Goal: Transaction & Acquisition: Purchase product/service

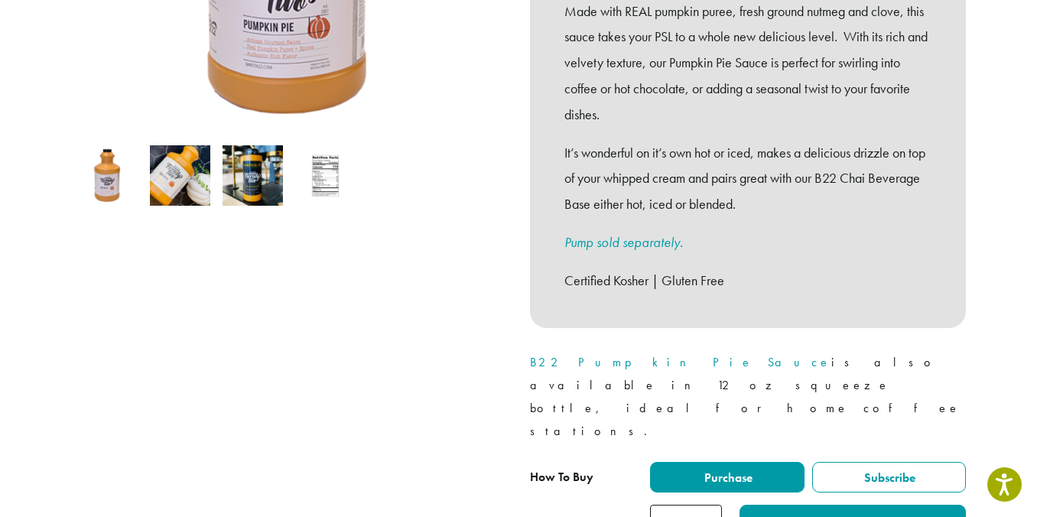
scroll to position [435, 0]
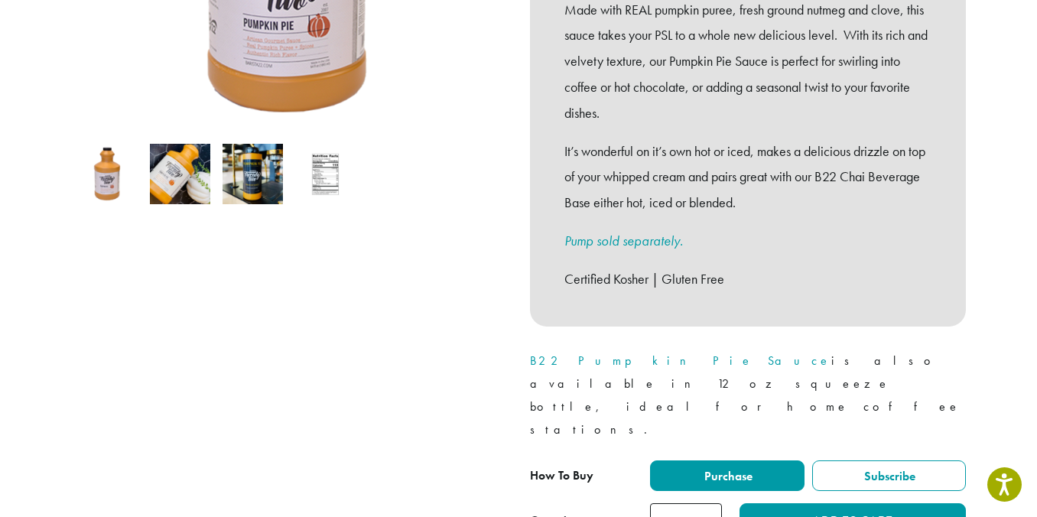
click at [251, 144] on img at bounding box center [252, 174] width 60 height 60
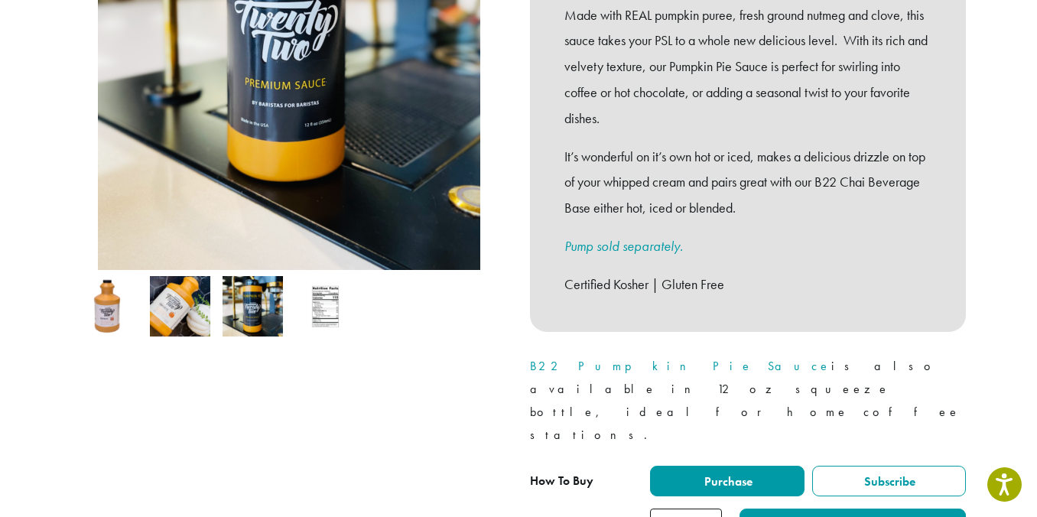
scroll to position [450, 0]
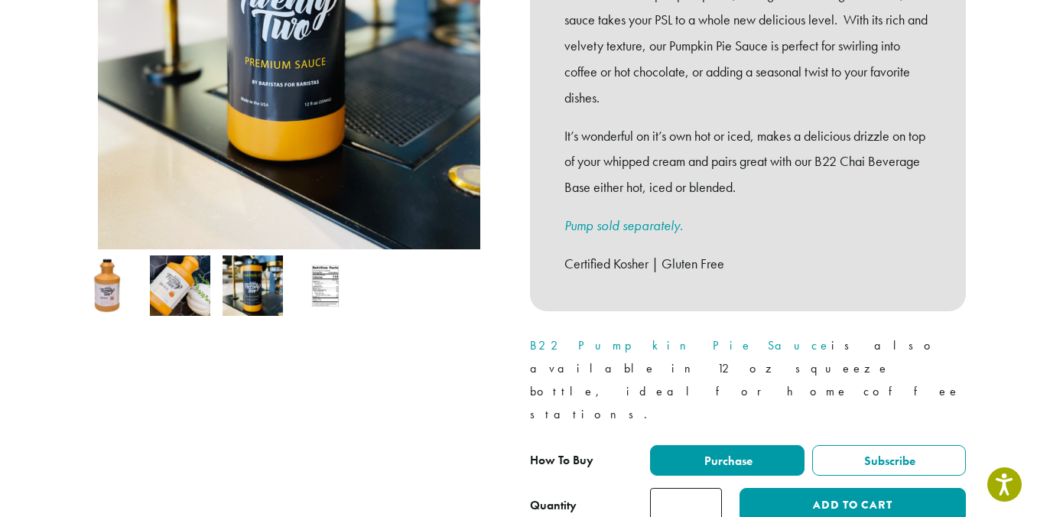
click at [99, 278] on img at bounding box center [107, 285] width 60 height 60
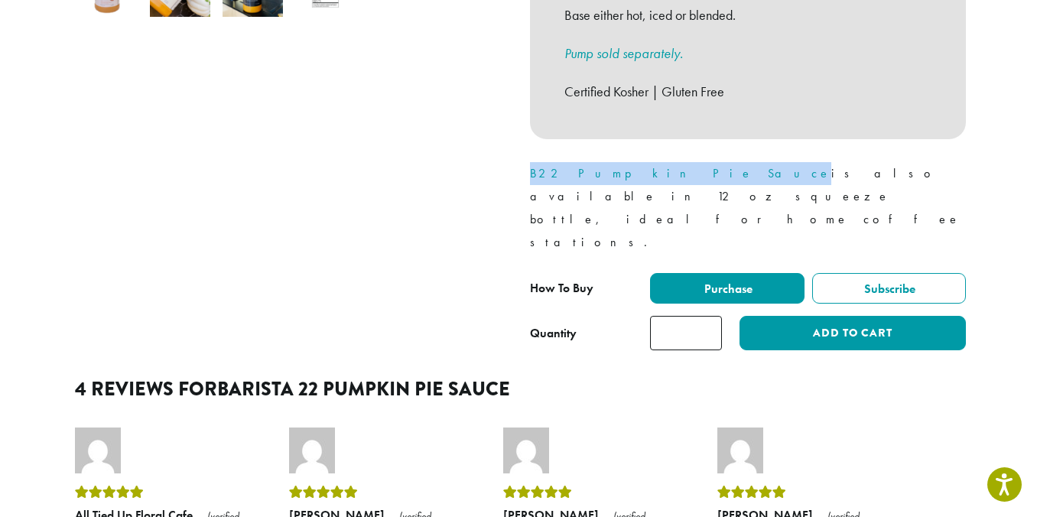
scroll to position [611, 0]
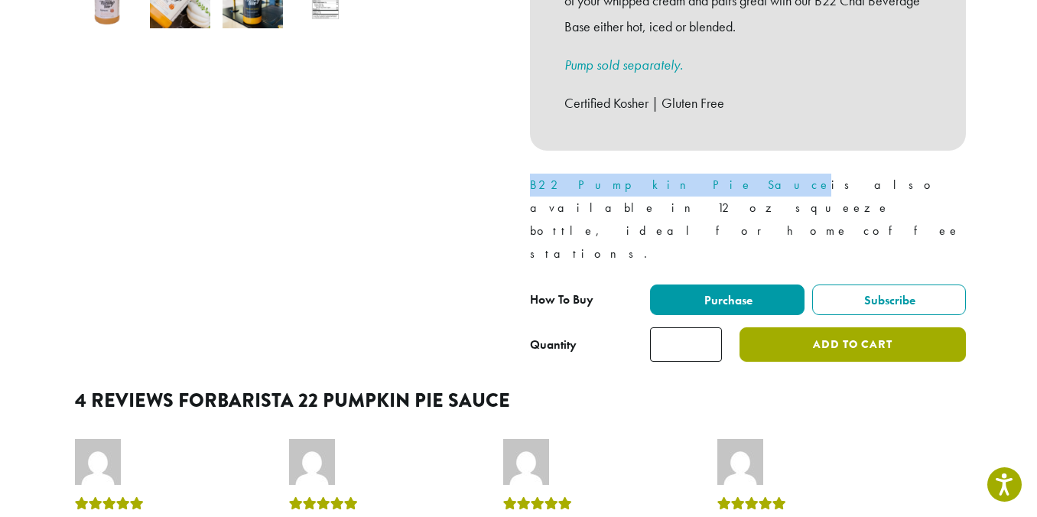
click at [843, 327] on button "Add to cart" at bounding box center [852, 344] width 226 height 34
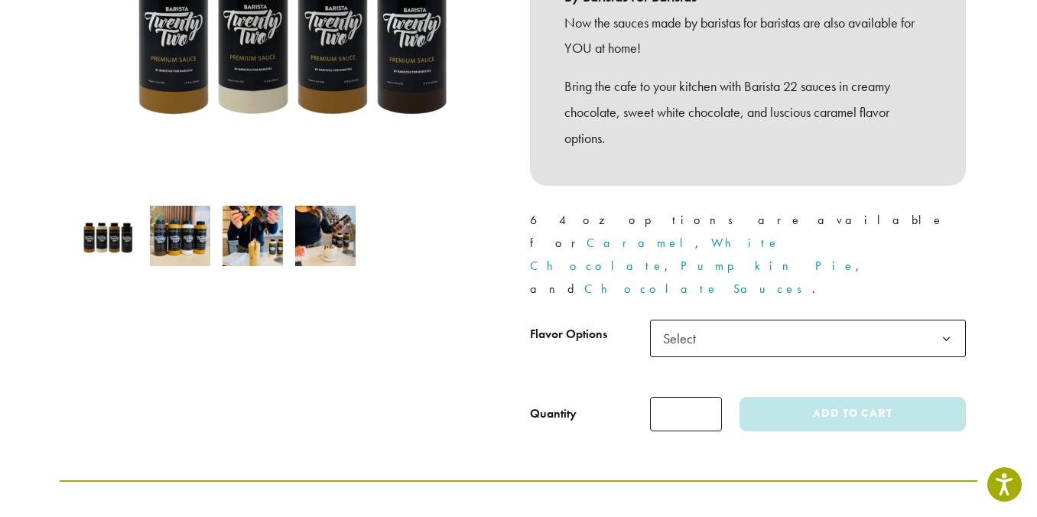
scroll to position [377, 0]
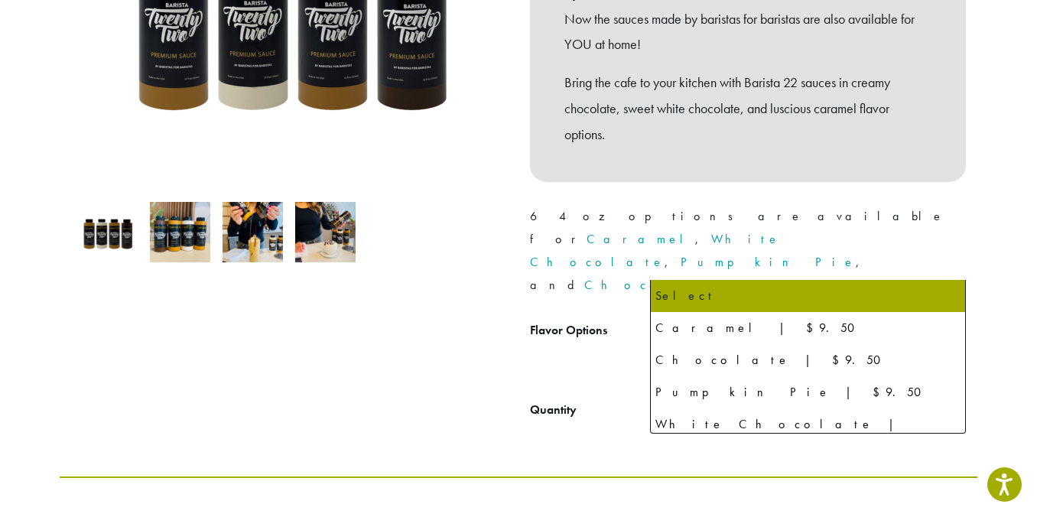
click at [823, 316] on span "Select" at bounding box center [808, 334] width 316 height 37
click at [971, 166] on div "**********" at bounding box center [747, 126] width 459 height 626
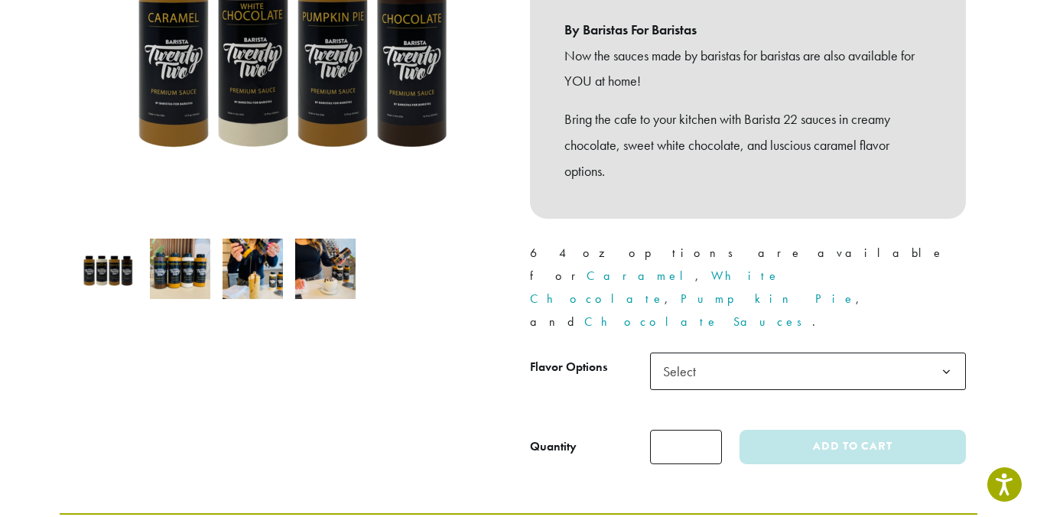
scroll to position [340, 0]
click at [888, 352] on span "Select" at bounding box center [808, 370] width 316 height 37
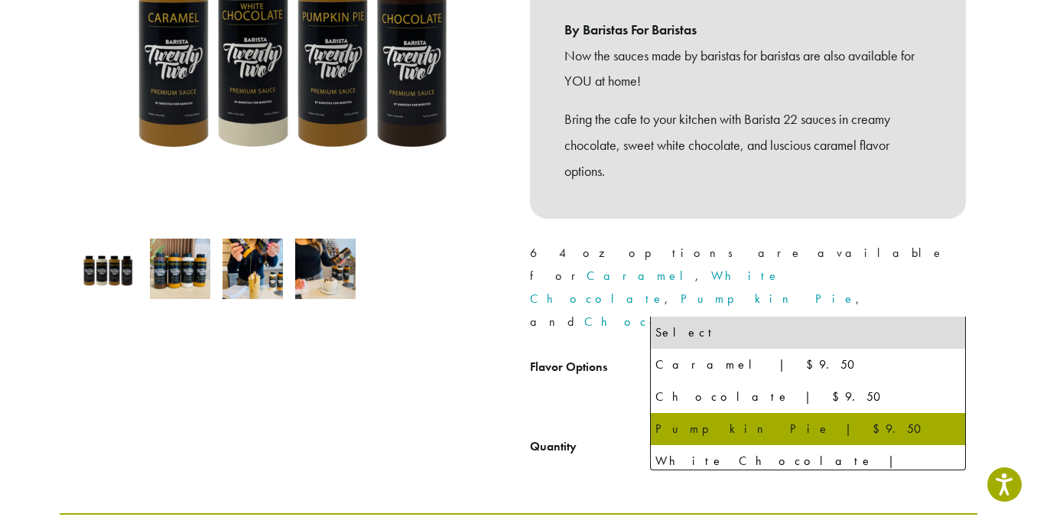
select select "**********"
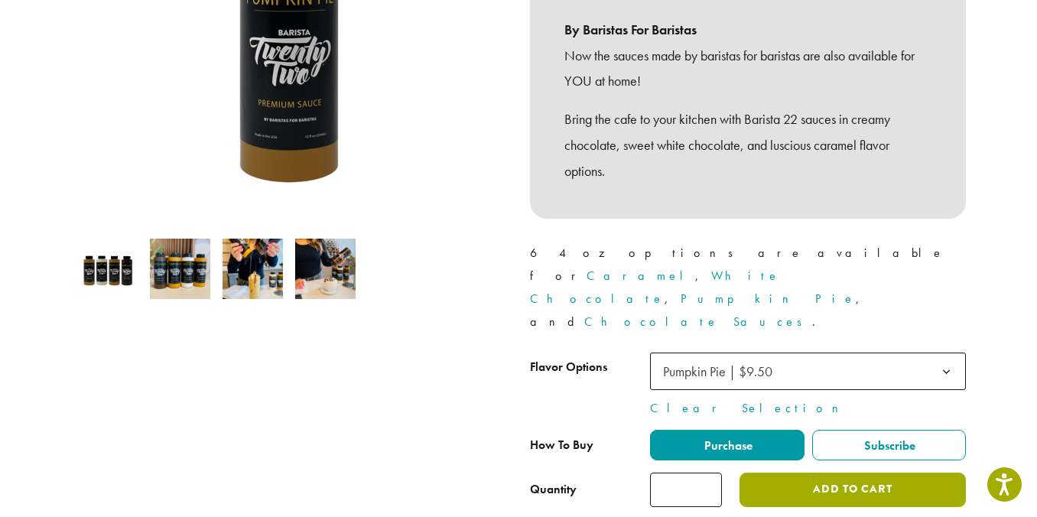
click at [823, 473] on button "Add to cart" at bounding box center [852, 490] width 226 height 34
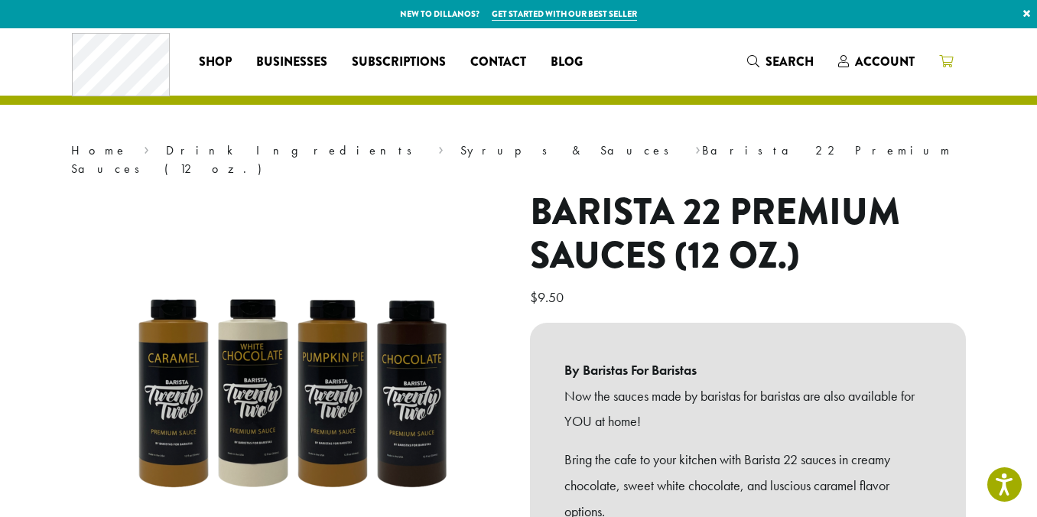
click at [952, 57] on icon at bounding box center [946, 61] width 14 height 12
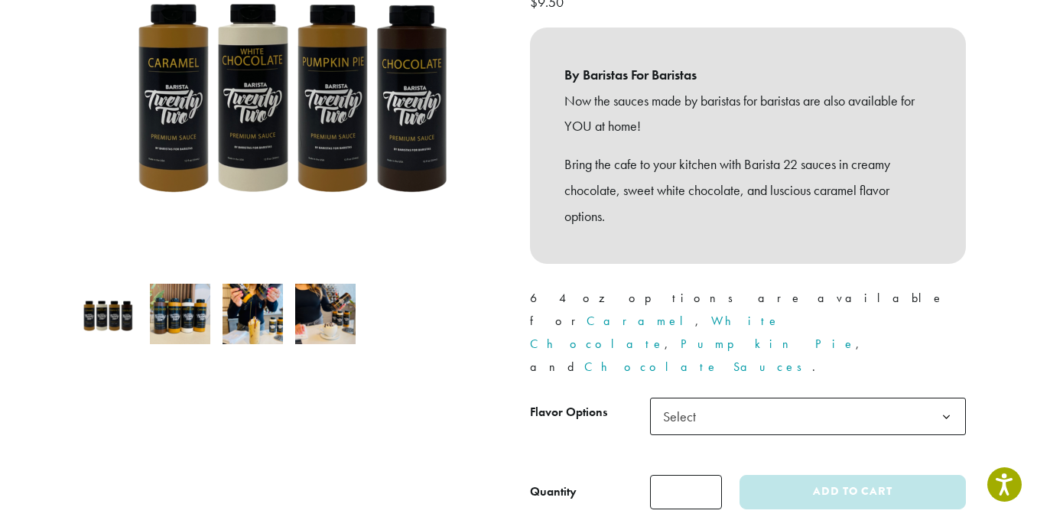
scroll to position [301, 0]
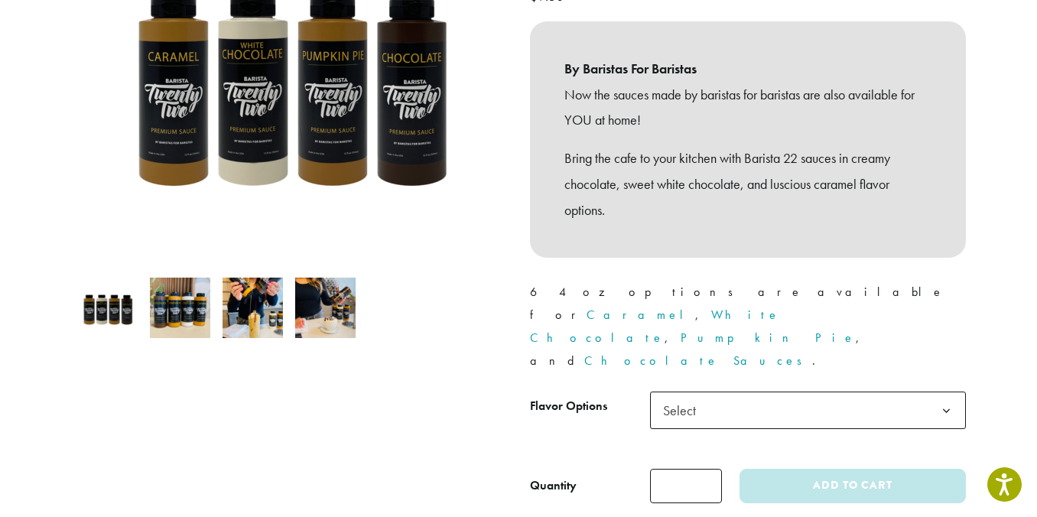
click at [891, 391] on span "Select" at bounding box center [808, 409] width 316 height 37
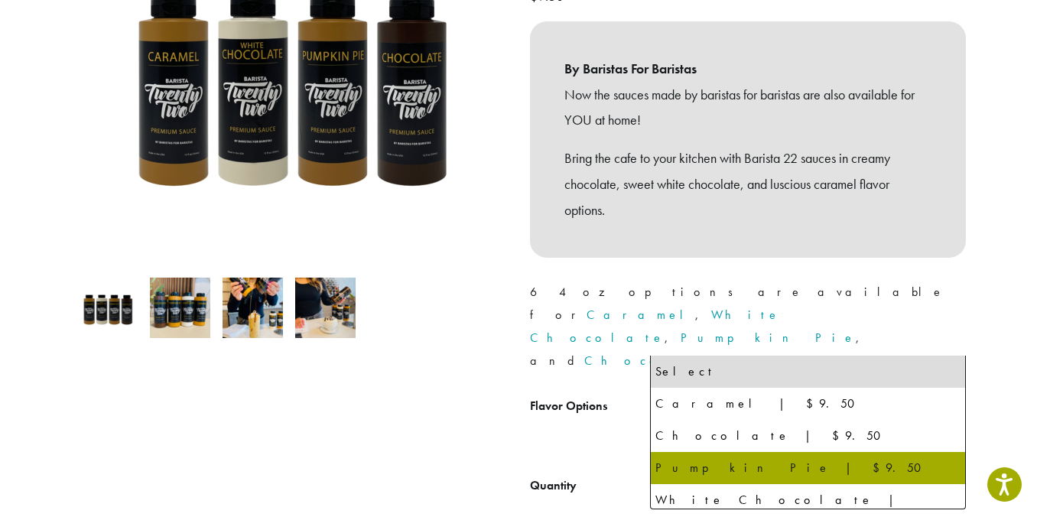
select select "**********"
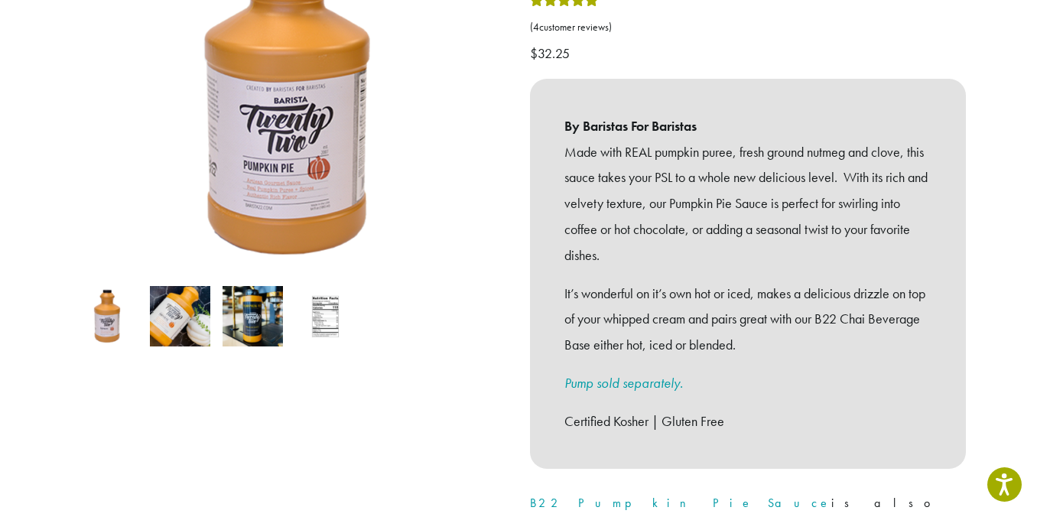
scroll to position [401, 0]
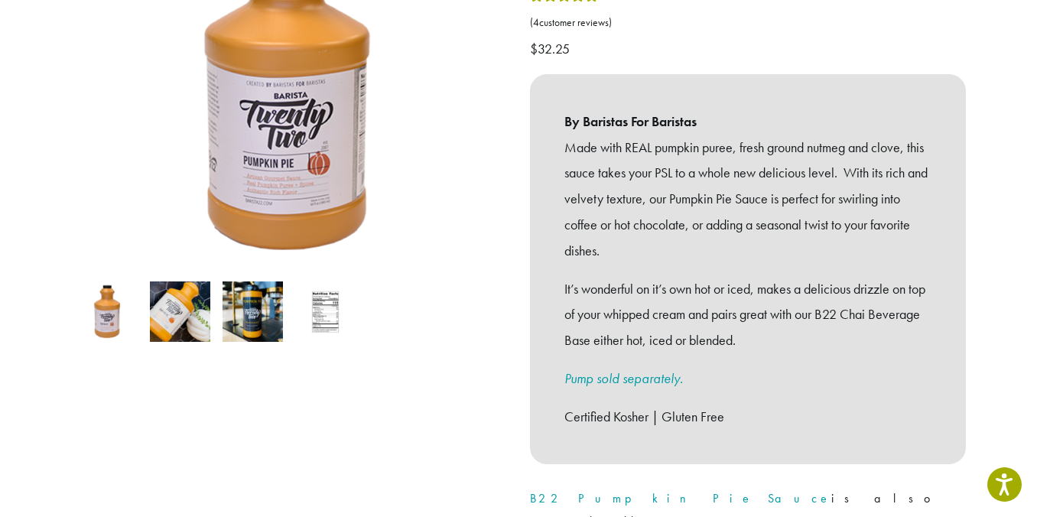
click at [615, 369] on link "Pump sold separately." at bounding box center [623, 378] width 119 height 18
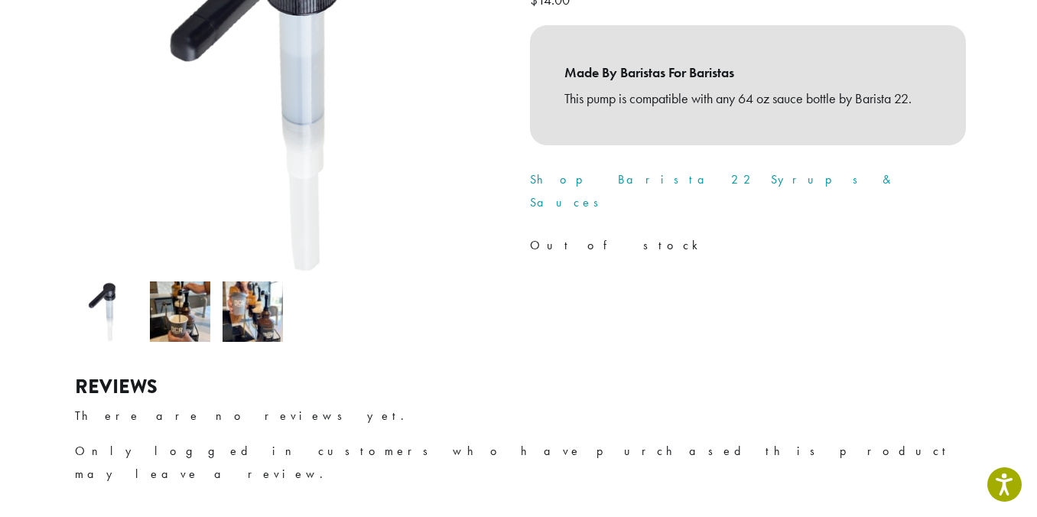
scroll to position [297, 0]
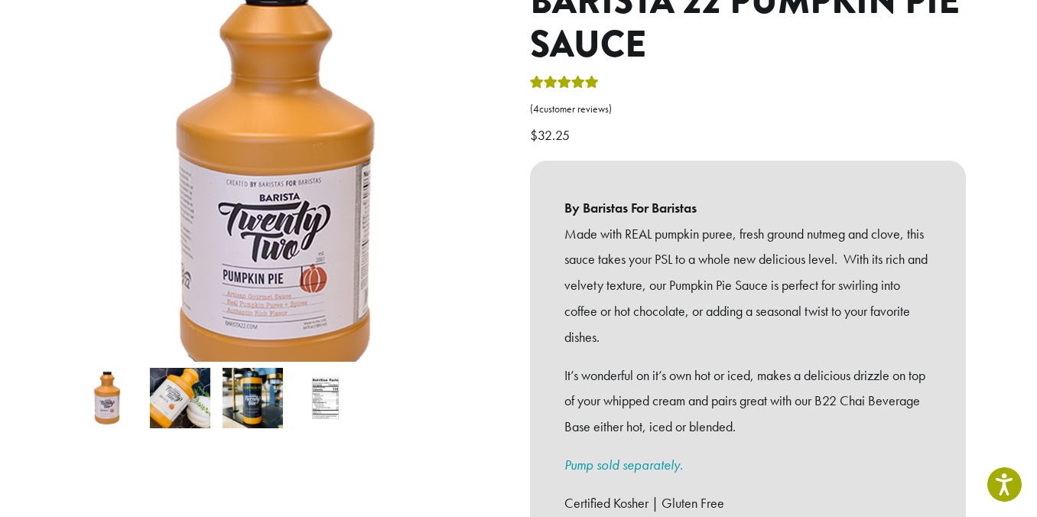
scroll to position [226, 0]
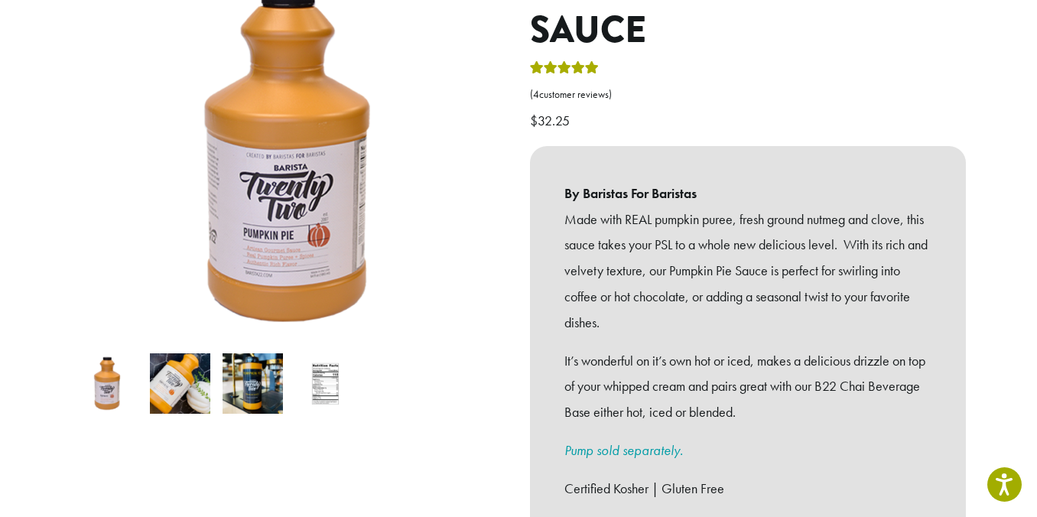
click at [177, 370] on img at bounding box center [180, 383] width 60 height 60
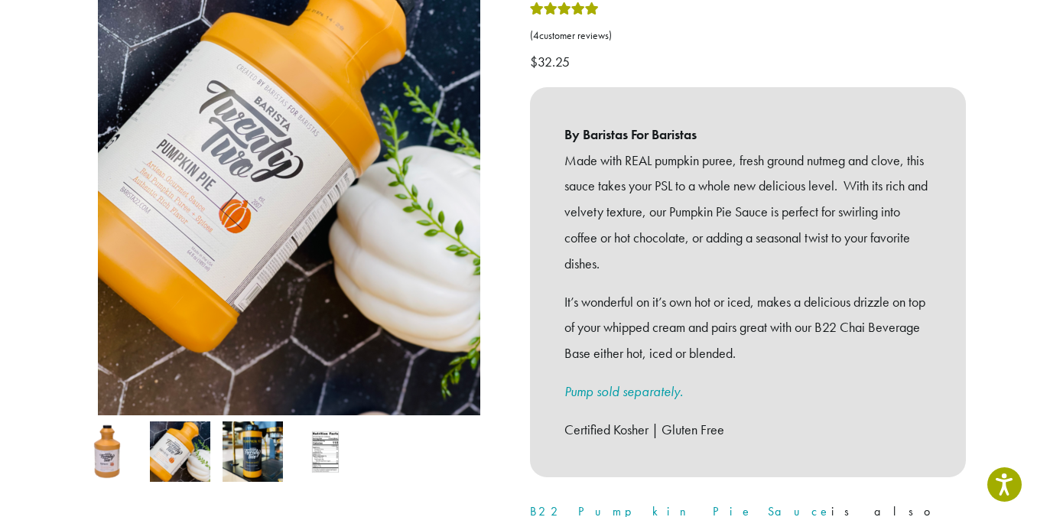
scroll to position [283, 0]
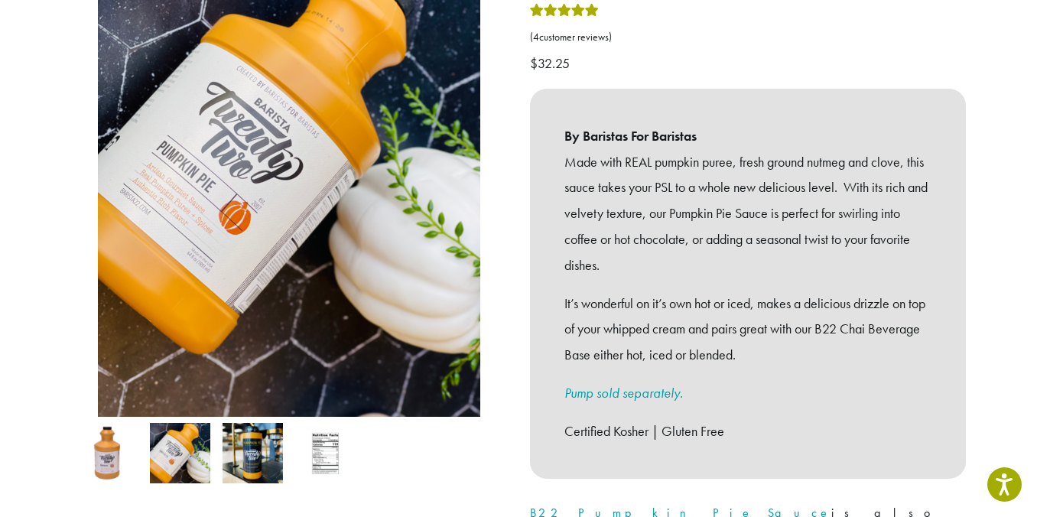
click at [248, 433] on img at bounding box center [252, 453] width 60 height 60
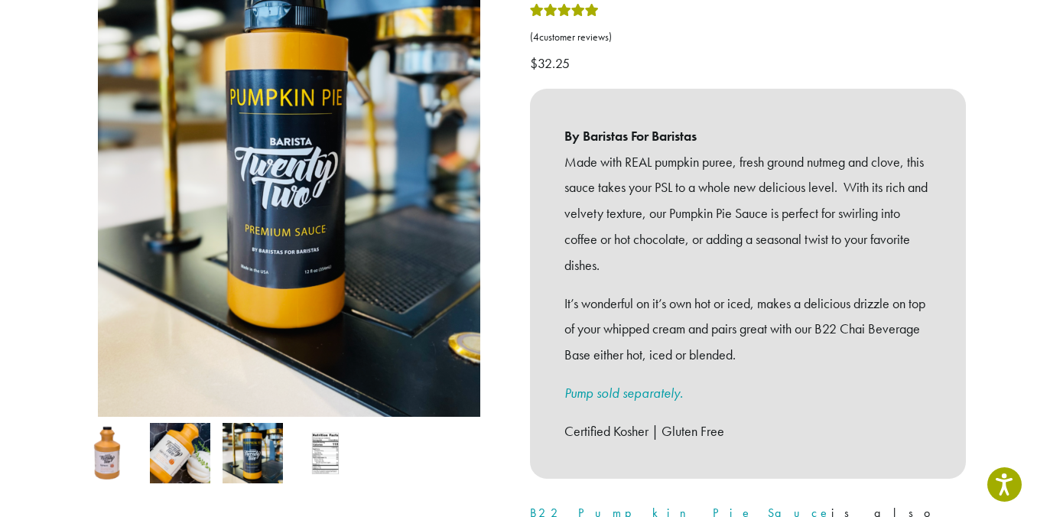
click at [204, 437] on img at bounding box center [180, 453] width 60 height 60
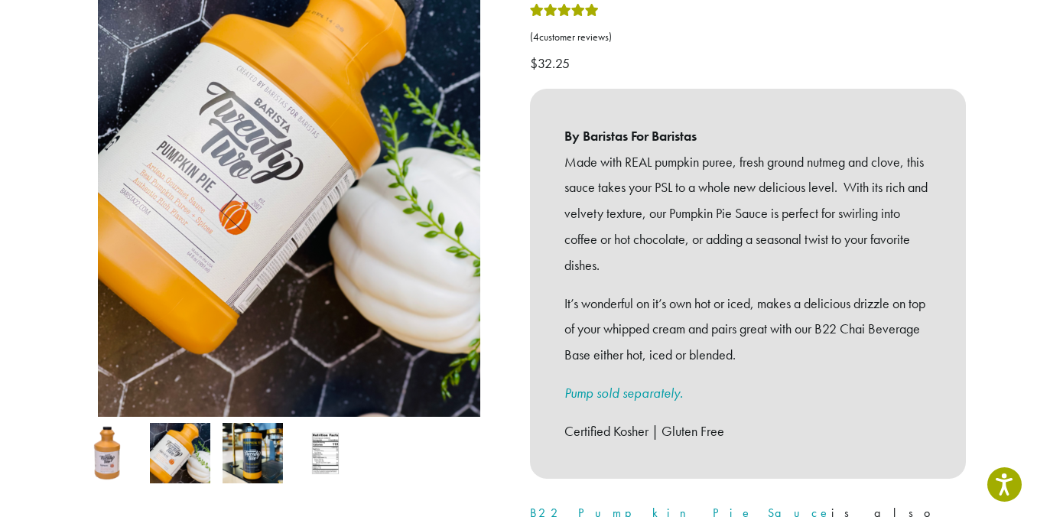
click at [258, 435] on img at bounding box center [252, 453] width 60 height 60
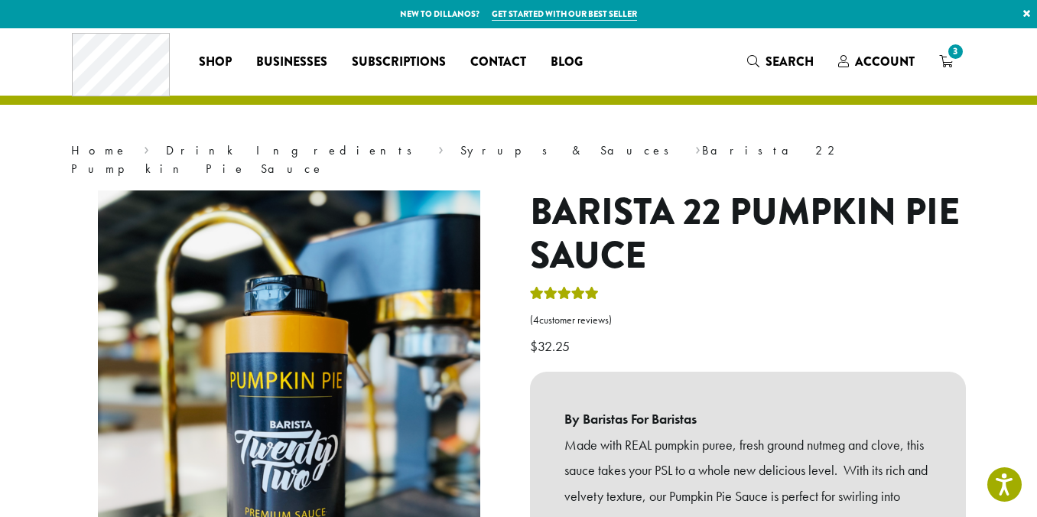
scroll to position [0, 0]
click at [950, 54] on span "3" at bounding box center [955, 51] width 21 height 21
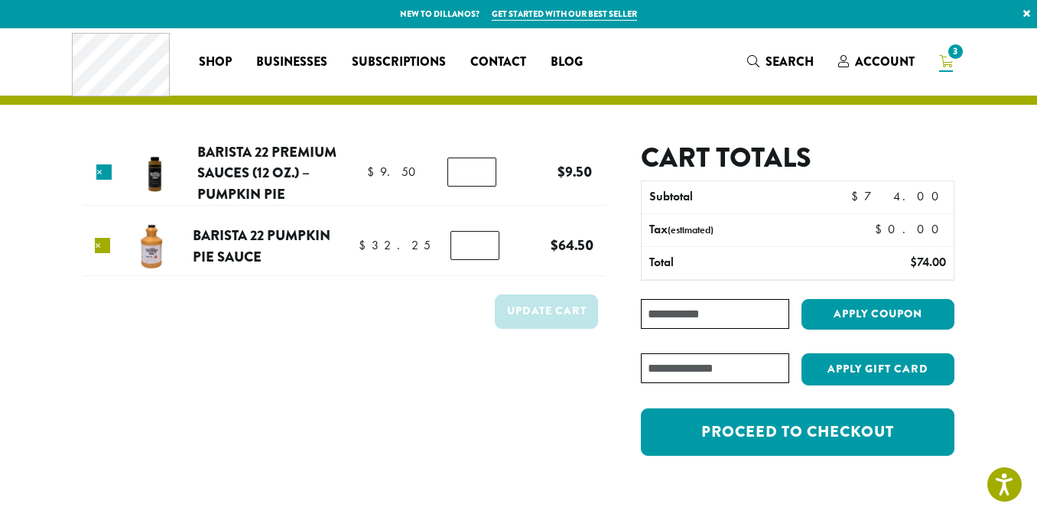
click at [102, 248] on link "×" at bounding box center [102, 245] width 15 height 15
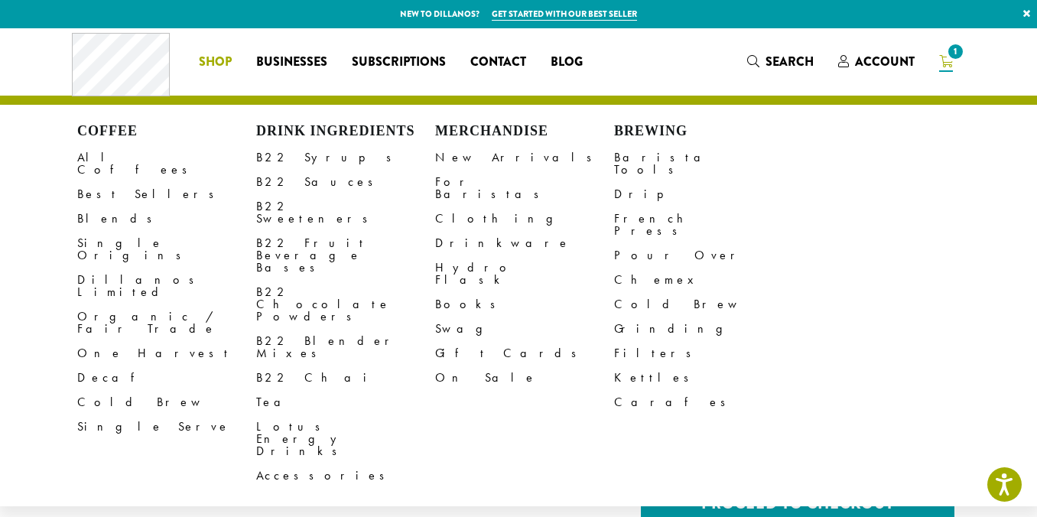
click at [217, 67] on span "Shop" at bounding box center [215, 62] width 33 height 19
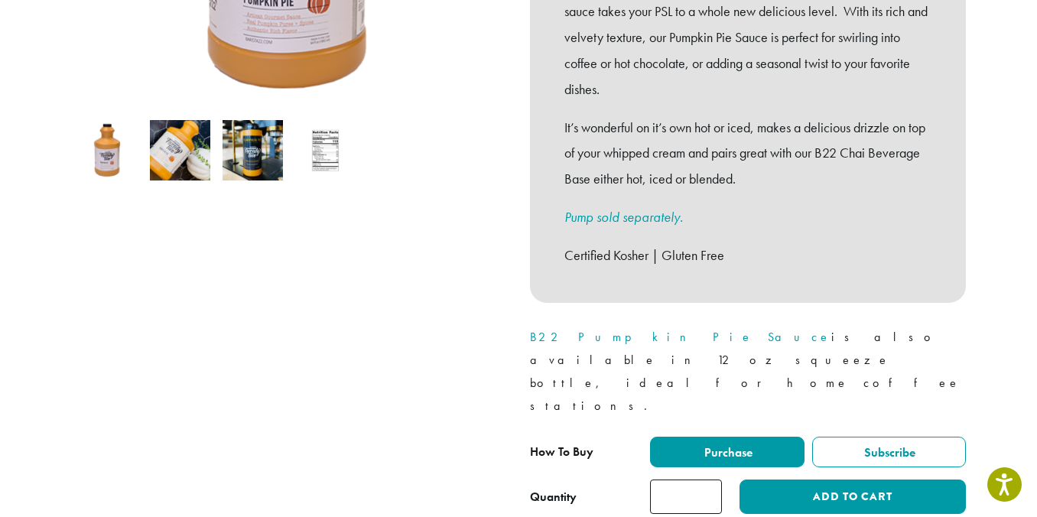
scroll to position [456, 0]
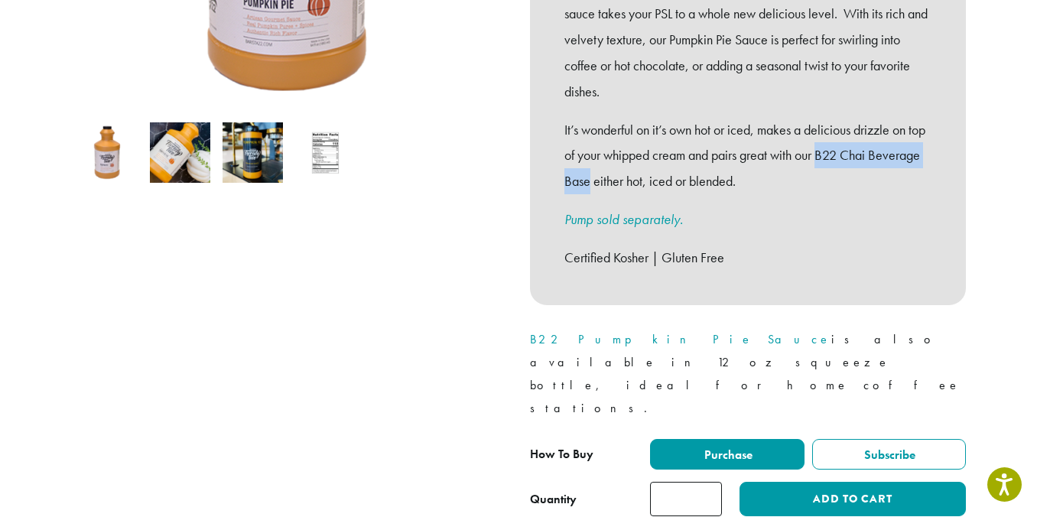
drag, startPoint x: 646, startPoint y: 155, endPoint x: 841, endPoint y: 131, distance: 196.5
click at [841, 131] on p "It’s wonderful on it’s own hot or iced, makes a delicious drizzle on top of you…" at bounding box center [747, 155] width 367 height 77
copy p "B22 Chai Beverage Base"
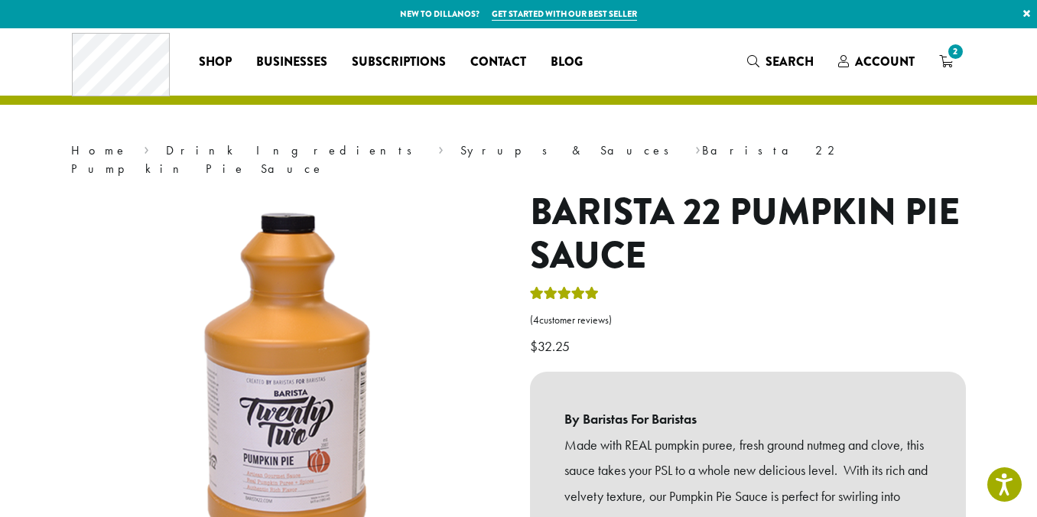
scroll to position [0, 0]
click at [794, 65] on span "Search" at bounding box center [789, 62] width 48 height 18
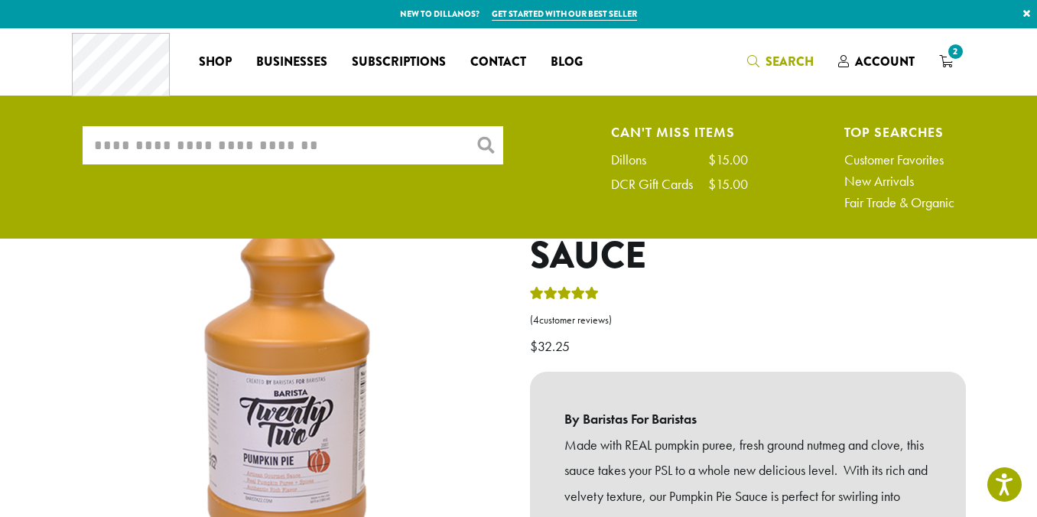
click at [428, 146] on input "What are you searching for?" at bounding box center [293, 145] width 421 height 38
paste input "**********"
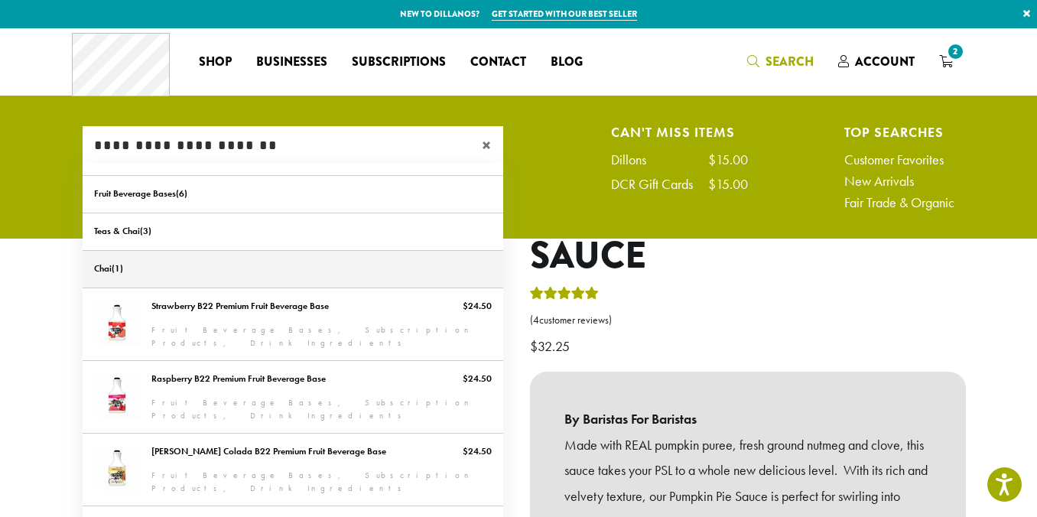
type input "**********"
click at [215, 265] on link "Chai" at bounding box center [293, 269] width 421 height 37
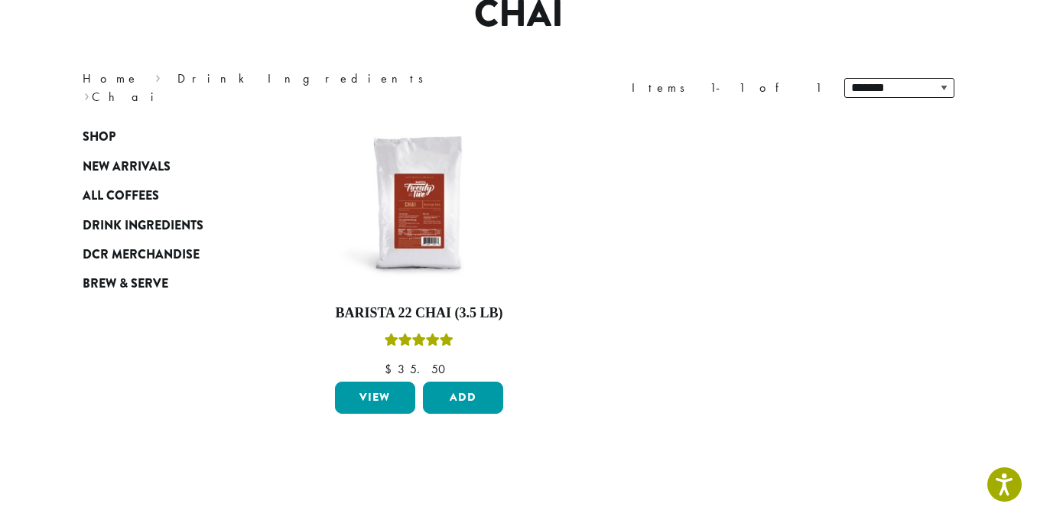
scroll to position [152, 0]
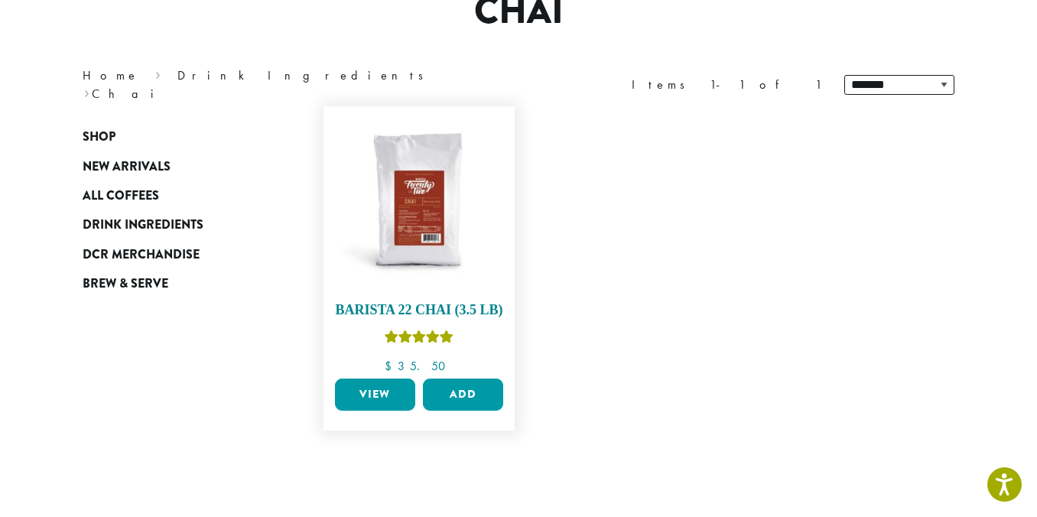
click at [416, 194] on img at bounding box center [419, 202] width 176 height 176
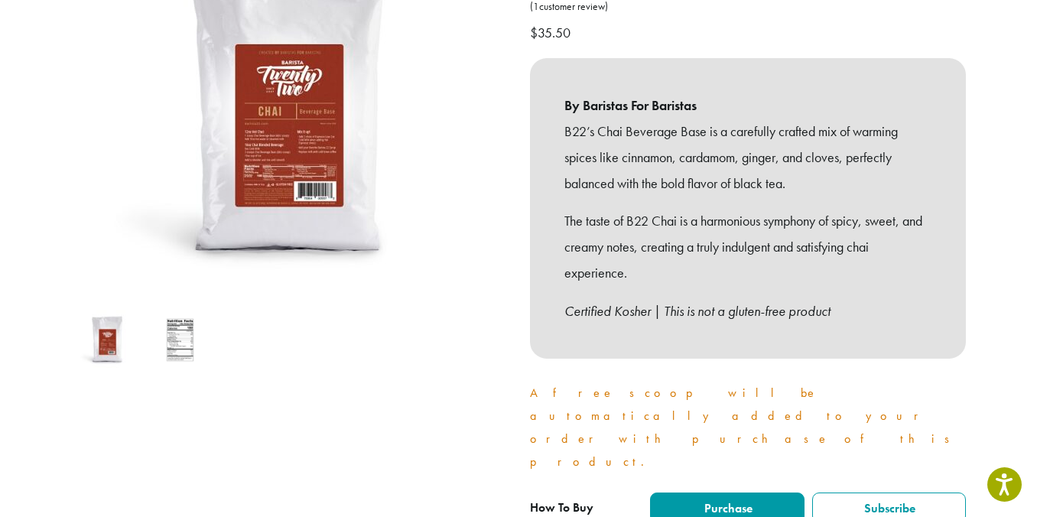
scroll to position [255, 0]
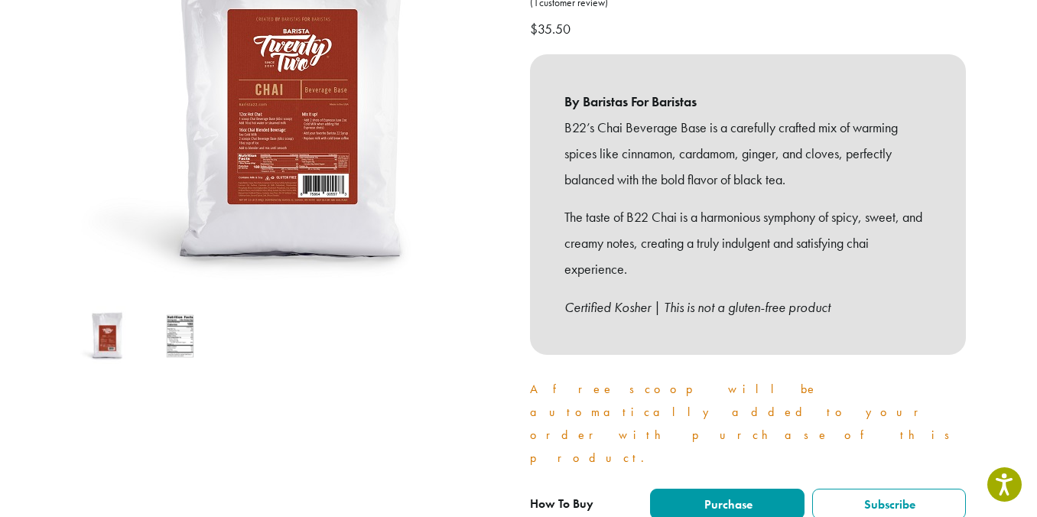
click at [238, 194] on img at bounding box center [292, 91] width 459 height 459
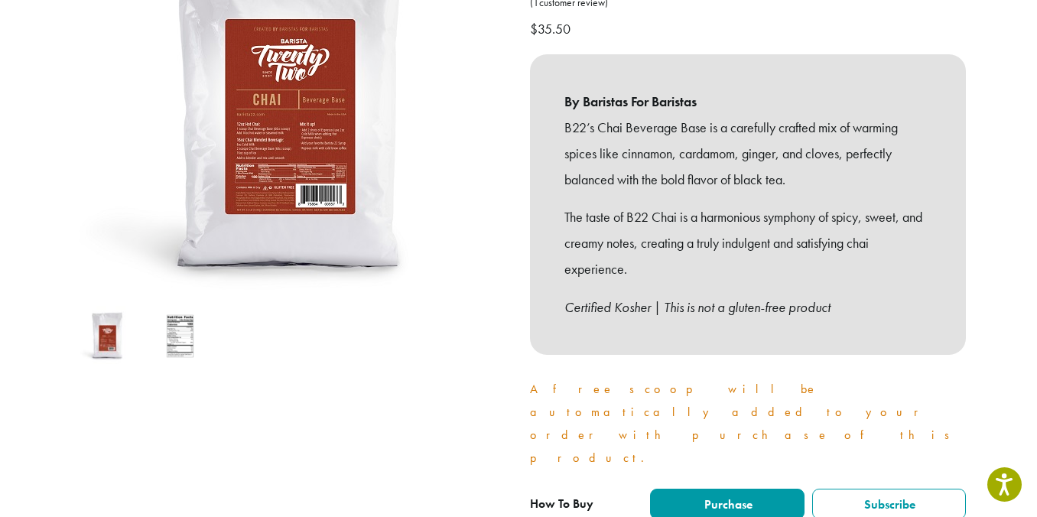
click at [281, 145] on img at bounding box center [289, 101] width 459 height 459
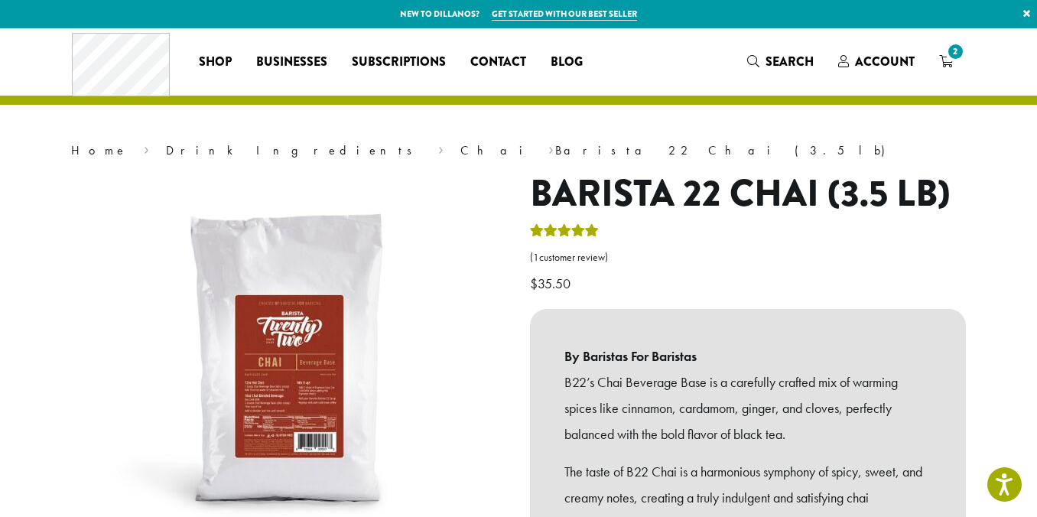
scroll to position [0, 0]
